Goal: Information Seeking & Learning: Learn about a topic

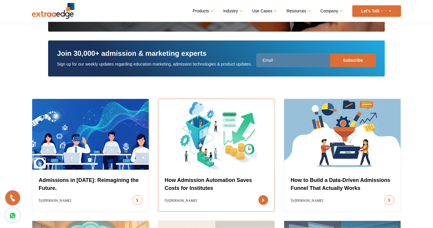
click at [258, 195] on link at bounding box center [263, 200] width 10 height 10
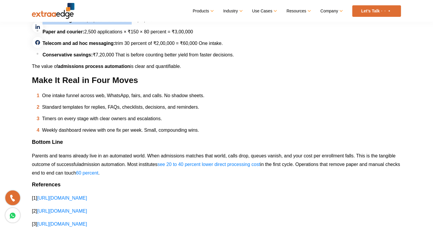
scroll to position [1126, 0]
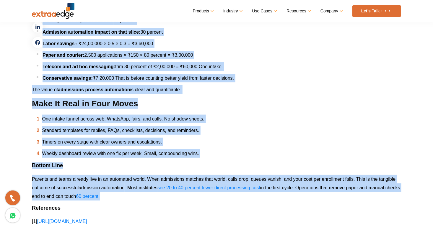
drag, startPoint x: 44, startPoint y: 120, endPoint x: 138, endPoint y: 197, distance: 121.5
copy div "Lo ips dol sita, consectetu adip elit s doeiusmodt. I utlabo etdolor m aliquae …"
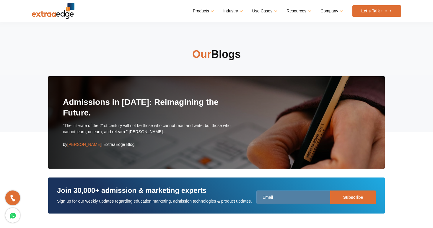
scroll to position [192, 0]
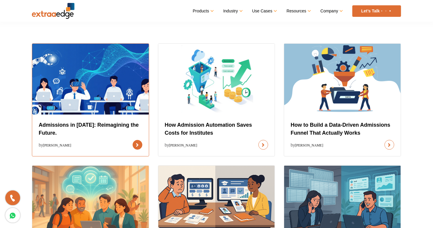
drag, startPoint x: 0, startPoint y: 0, endPoint x: 82, endPoint y: 103, distance: 131.6
click at [132, 140] on link at bounding box center [137, 145] width 10 height 10
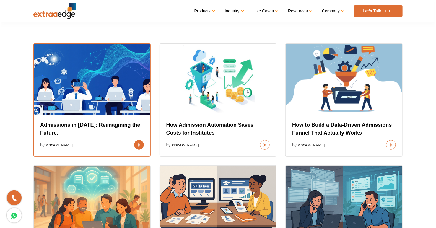
scroll to position [0, 0]
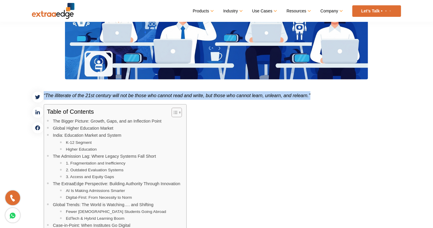
drag, startPoint x: 44, startPoint y: 94, endPoint x: 314, endPoint y: 96, distance: 270.3
click at [314, 96] on p "“The illiterate of the 21st century will not be those who cannot read and write…" at bounding box center [216, 95] width 369 height 9
copy span "“The illiterate of the 21st century will not be those who cannot read and write…"
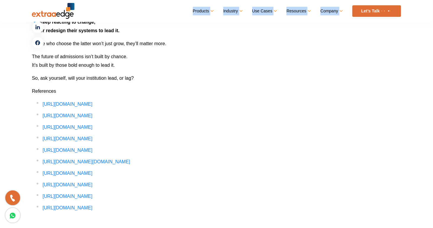
scroll to position [2482, 0]
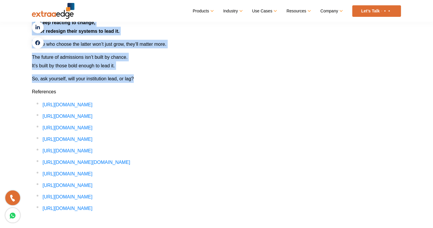
drag, startPoint x: 32, startPoint y: 76, endPoint x: 154, endPoint y: 60, distance: 122.8
copy div "Lorem Ipsumdo’s ametcon ad el seddoe t incididunt, ut’l e dolo ma aliqua. Eni a…"
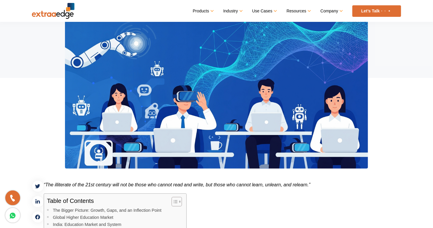
scroll to position [0, 0]
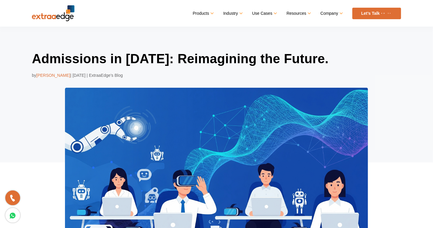
click at [179, 56] on h1 "Admissions in [DATE]: Reimagining the Future." at bounding box center [216, 58] width 369 height 17
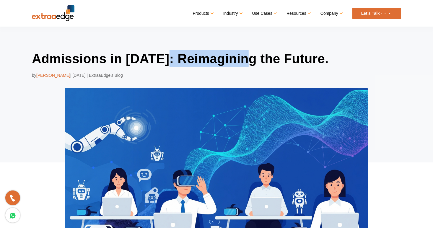
click at [179, 56] on h1 "Admissions in [DATE]: Reimagining the Future." at bounding box center [216, 58] width 369 height 17
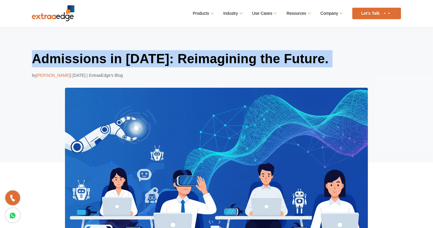
click at [179, 56] on h1 "Admissions in [DATE]: Reimagining the Future." at bounding box center [216, 58] width 369 height 17
copy div "Admissions in [DATE]: Reimagining the Future."
